Goal: Transaction & Acquisition: Purchase product/service

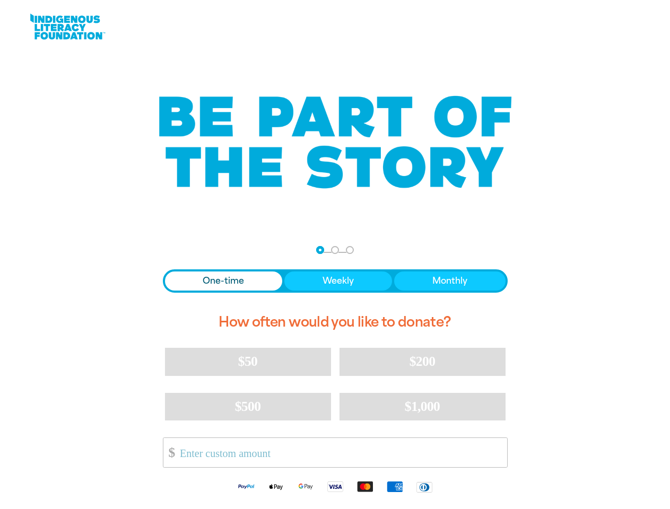
click at [335, 255] on nav "Step 1 Step 2 Step 3" at bounding box center [335, 250] width 38 height 13
click at [177, 250] on div "arrow_back Back Step 1 Step 2 Step 3" at bounding box center [335, 250] width 345 height 13
click at [320, 250] on div "Navigate to step 1 of 3 to enter your donation amount" at bounding box center [320, 250] width 3 height 3
click at [223, 281] on span "One-time" at bounding box center [223, 281] width 41 height 13
click at [338, 281] on span "Weekly" at bounding box center [338, 281] width 31 height 13
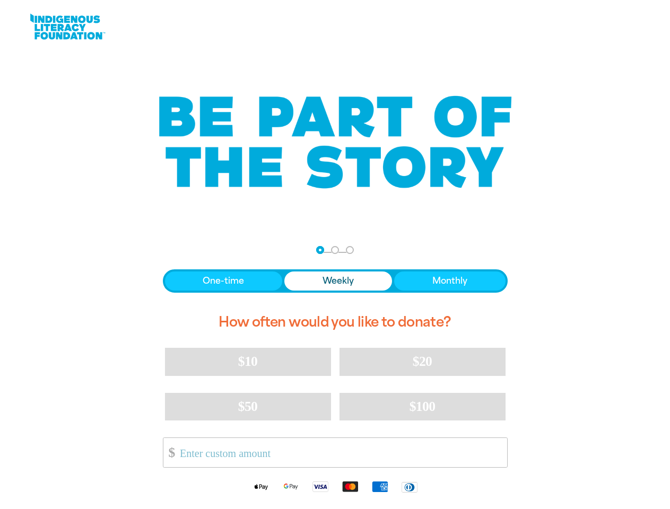
click at [450, 281] on span "Monthly" at bounding box center [450, 281] width 35 height 13
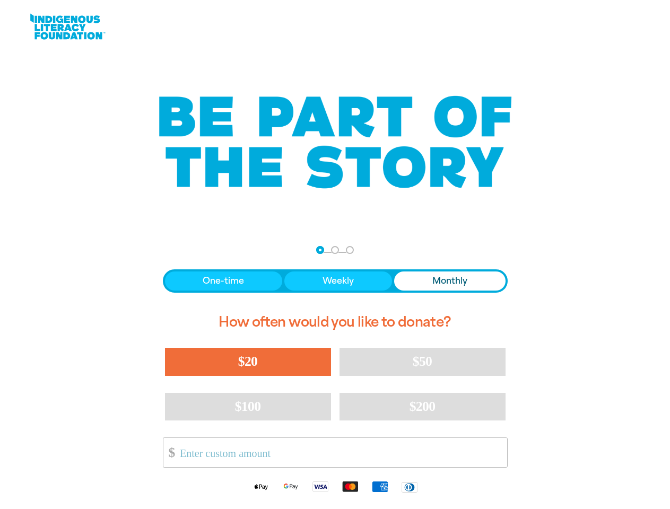
click at [248, 362] on span "$20" at bounding box center [247, 361] width 19 height 15
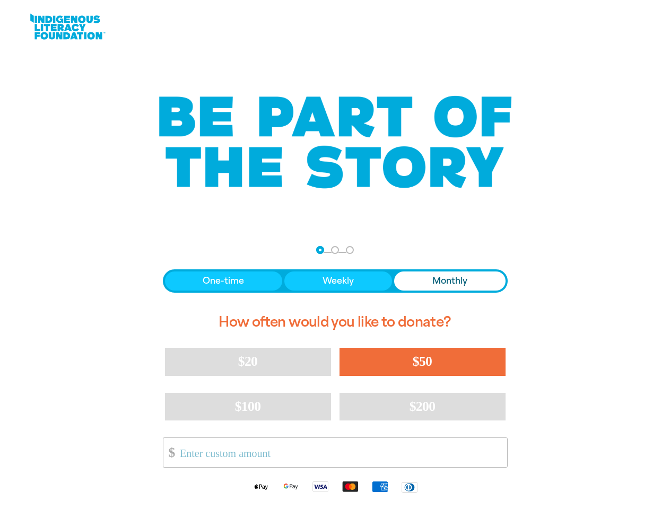
click at [422, 362] on span "$50" at bounding box center [422, 361] width 19 height 15
